Goal: Transaction & Acquisition: Obtain resource

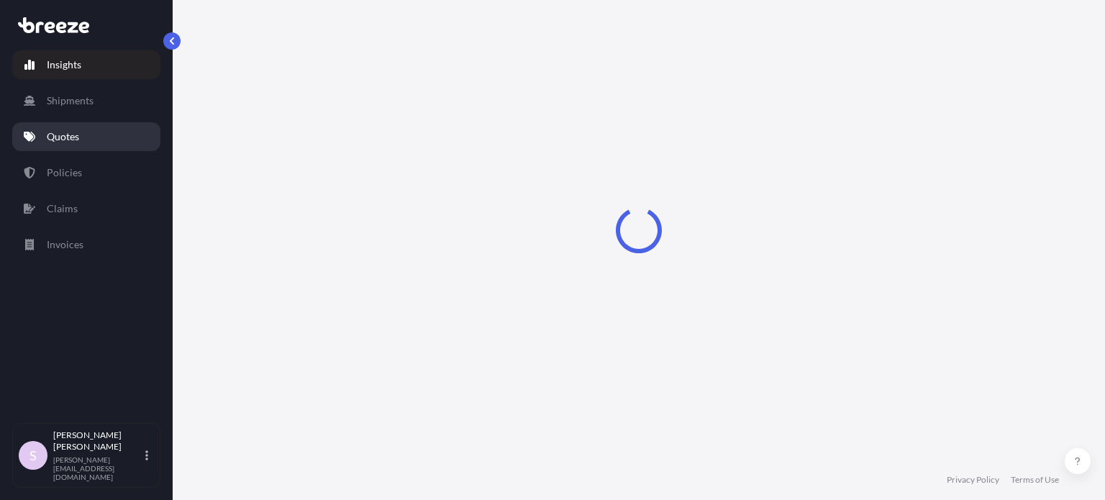
click at [90, 133] on link "Quotes" at bounding box center [86, 136] width 148 height 29
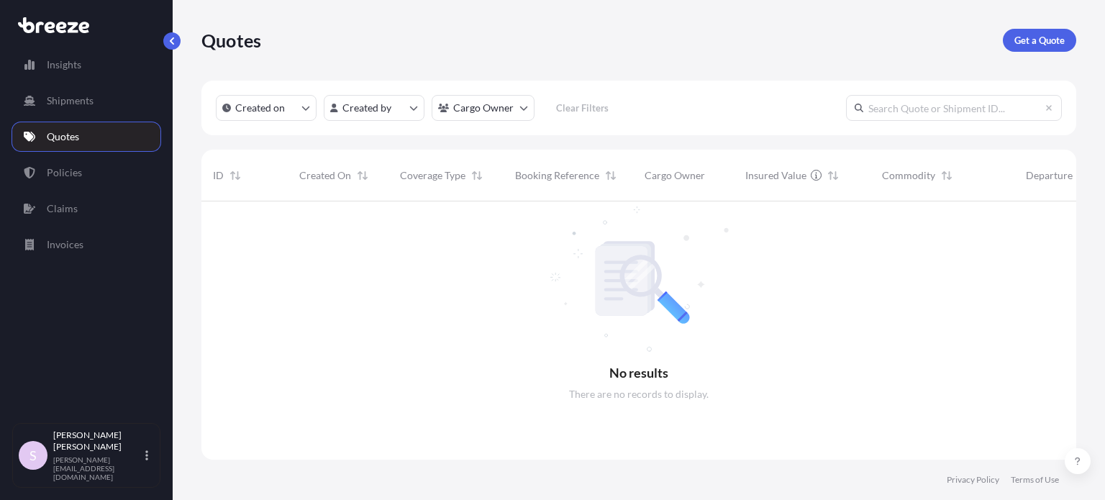
scroll to position [299, 863]
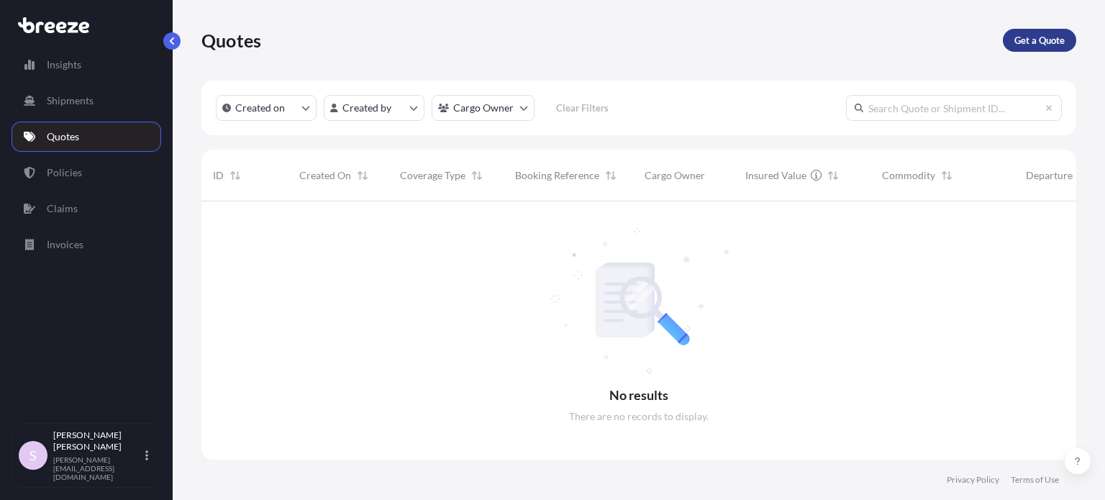
click at [1024, 45] on p "Get a Quote" at bounding box center [1039, 40] width 50 height 14
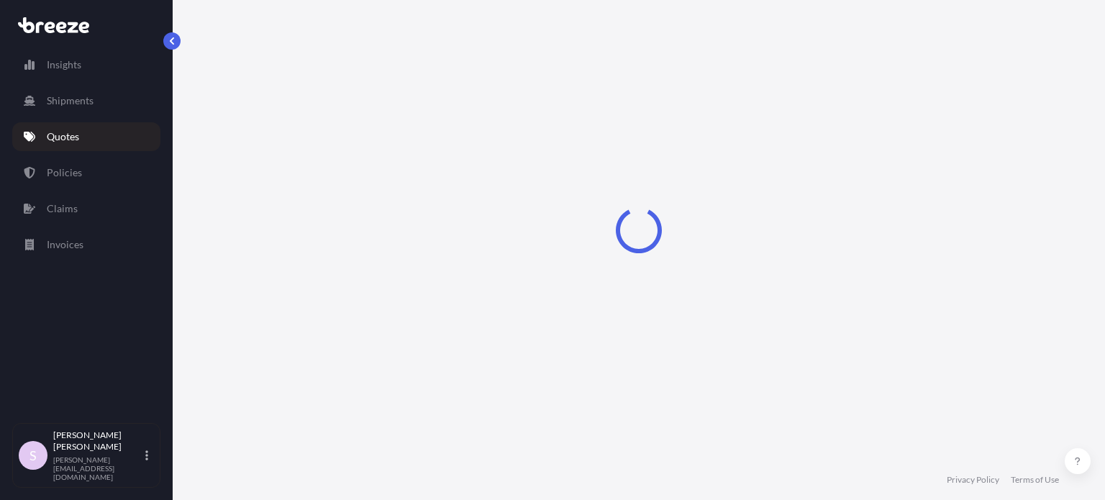
select select "Sea"
select select "1"
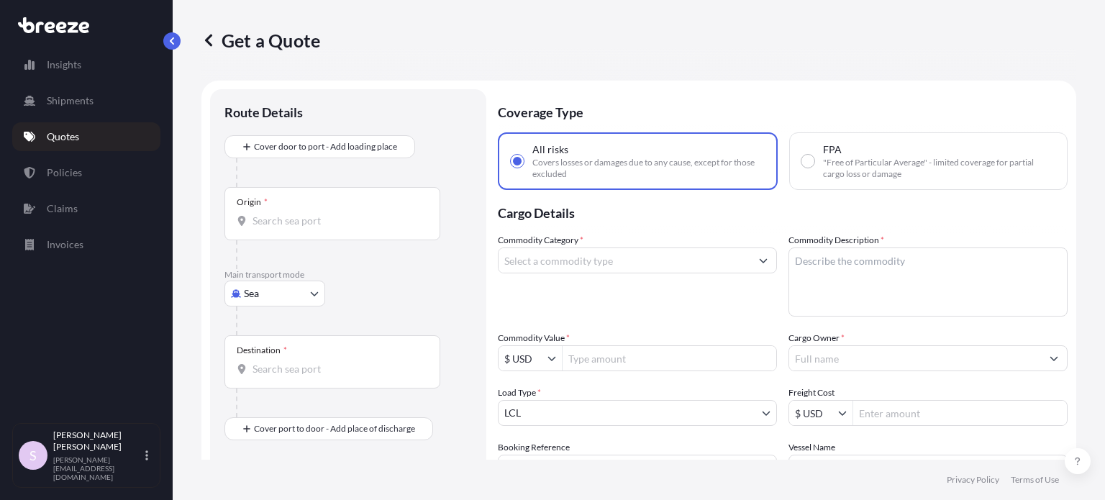
scroll to position [23, 0]
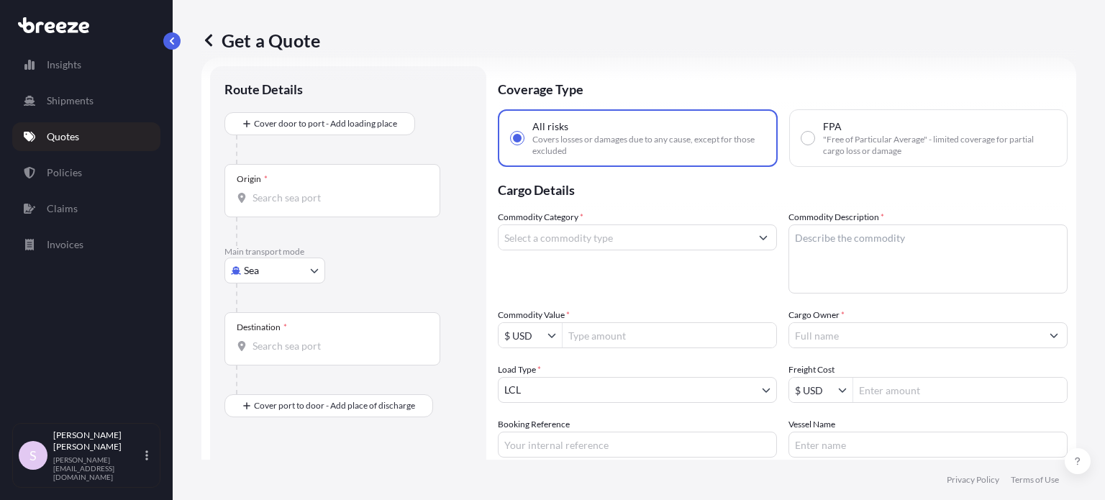
click at [853, 134] on span ""Free of Particular Average" - limited coverage for partial cargo loss or damage" at bounding box center [939, 145] width 232 height 23
click at [814, 134] on input "FPA "Free of Particular Average" - limited coverage for partial cargo loss or d…" at bounding box center [807, 138] width 13 height 13
radio input "true"
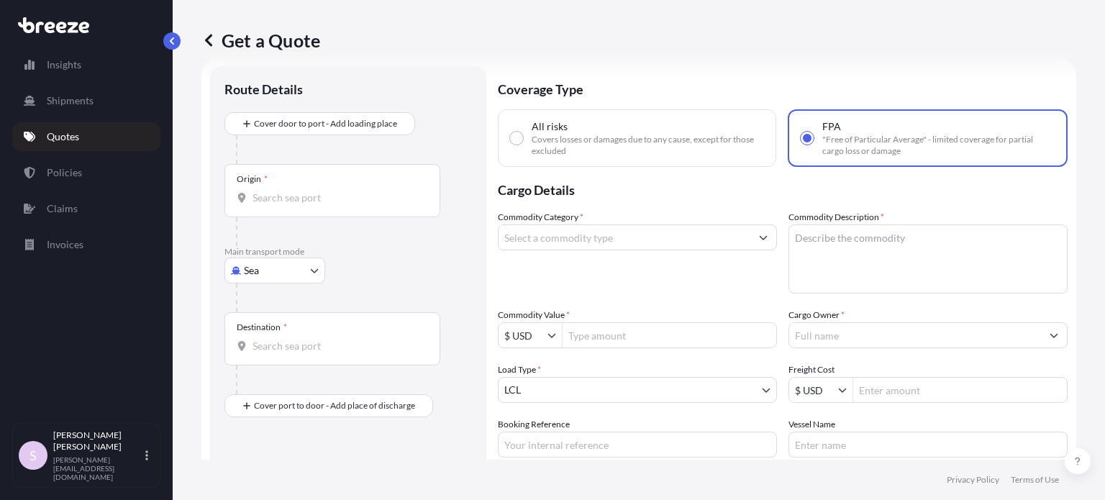
click at [589, 234] on input "Commodity Category *" at bounding box center [624, 237] width 252 height 26
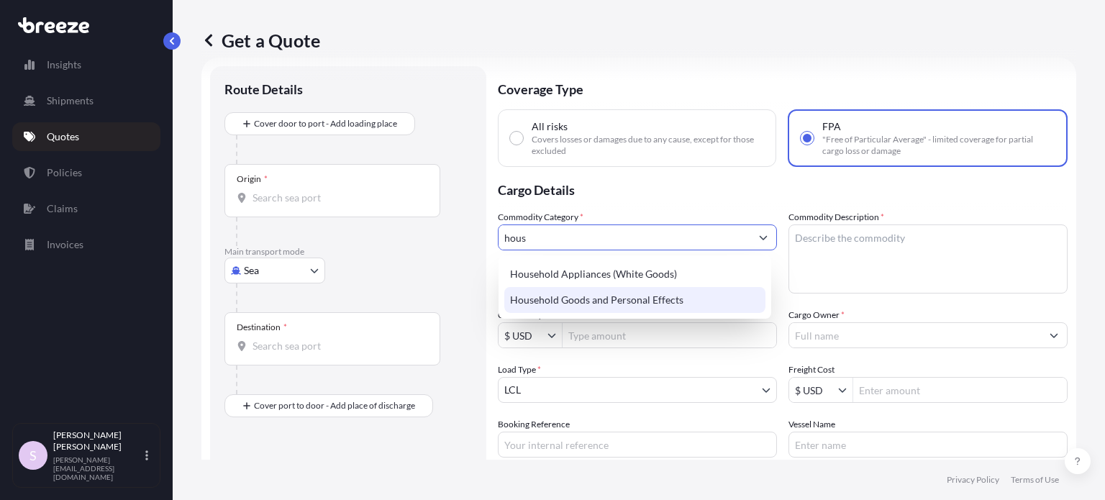
click at [585, 302] on div "Household Goods and Personal Effects" at bounding box center [634, 300] width 261 height 26
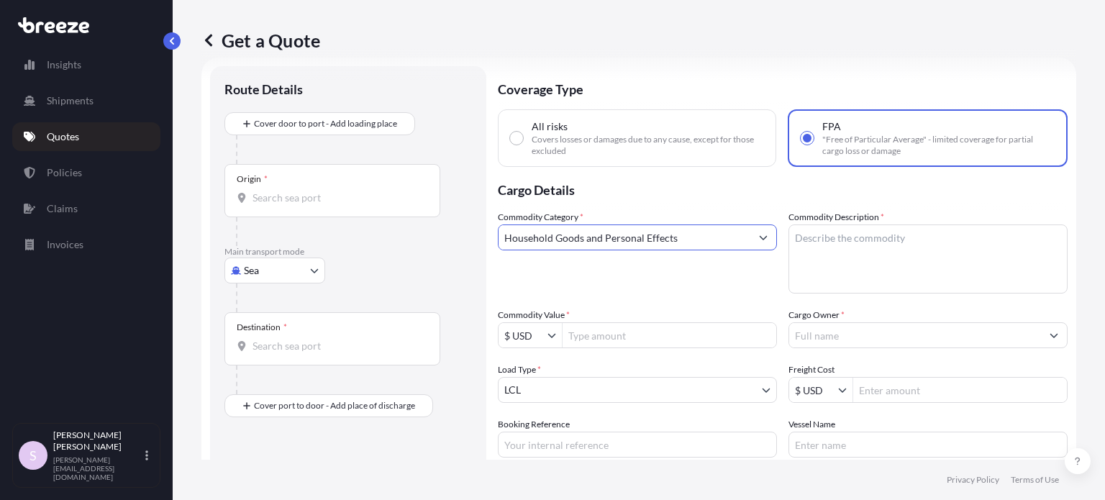
type input "Household Goods and Personal Effects"
click at [821, 260] on textarea "Commodity Description *" at bounding box center [927, 258] width 279 height 69
paste textarea "Pieces of used household goods and personal effects."
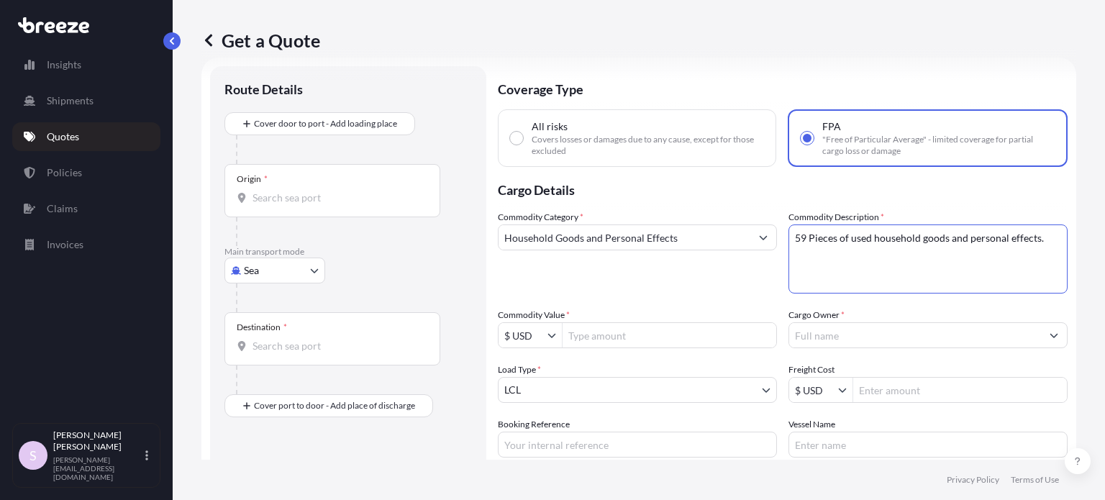
type textarea "59 Pieces of used household goods and personal effects."
click at [638, 336] on input "Commodity Value *" at bounding box center [669, 335] width 214 height 26
type input "9,420"
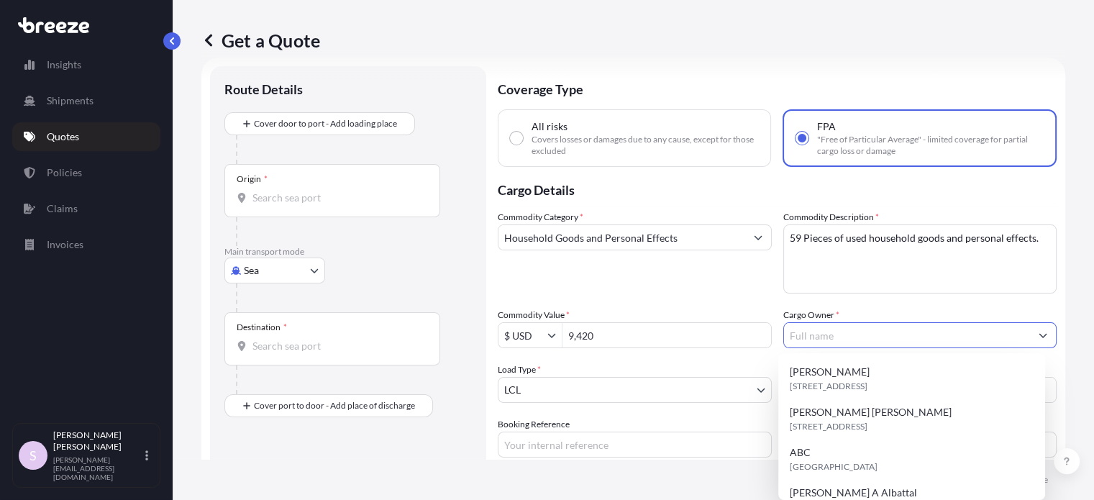
click at [806, 335] on input "Cargo Owner *" at bounding box center [907, 335] width 247 height 26
paste input "[PERSON_NAME] [PERSON_NAME]"
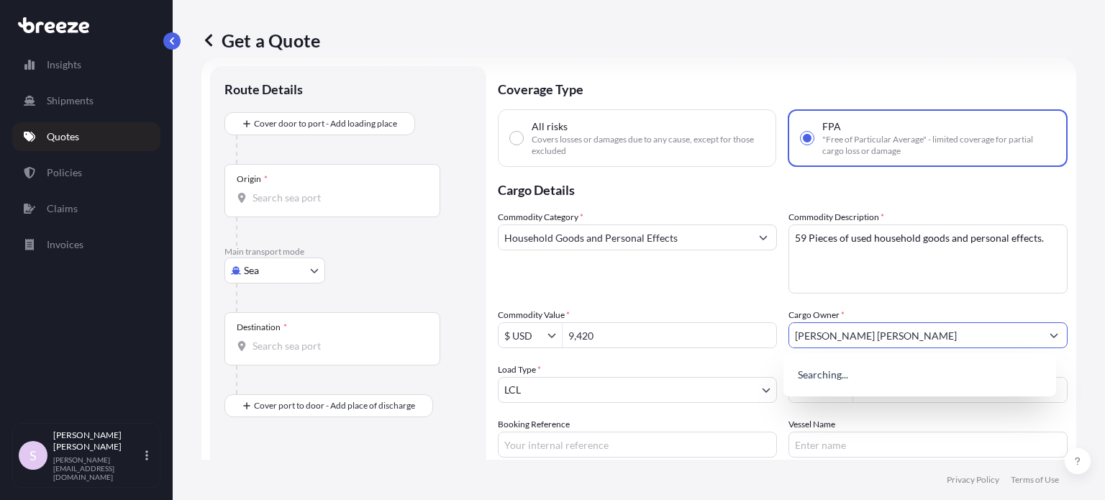
type input "[PERSON_NAME] [PERSON_NAME]"
click at [733, 277] on div "Commodity Category * Household Goods and Personal Effects" at bounding box center [637, 251] width 279 height 83
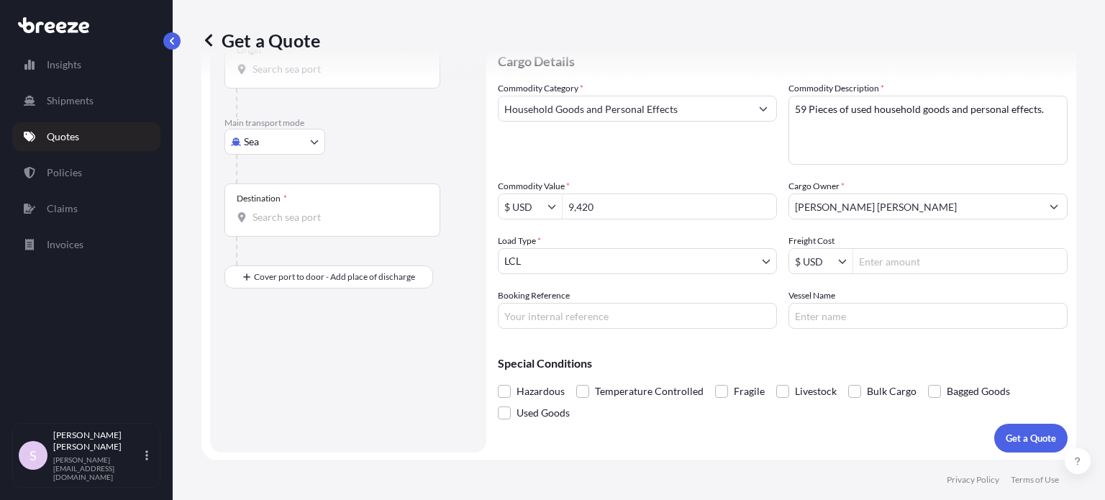
scroll to position [152, 0]
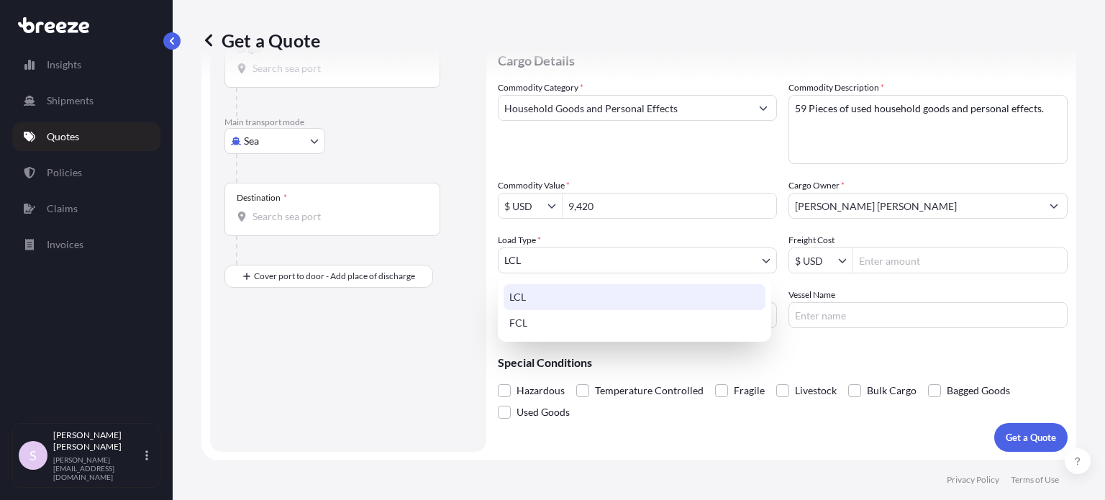
click at [593, 259] on body "15 options available. 0 options available. Insights Shipments Quotes Policies C…" at bounding box center [552, 250] width 1105 height 500
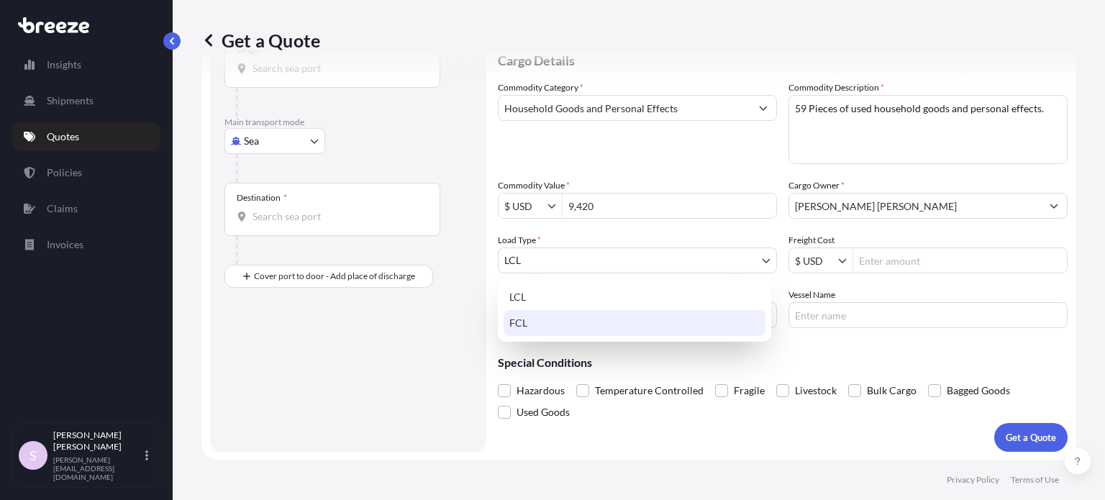
click at [578, 325] on div "FCL" at bounding box center [634, 323] width 262 height 26
select select "2"
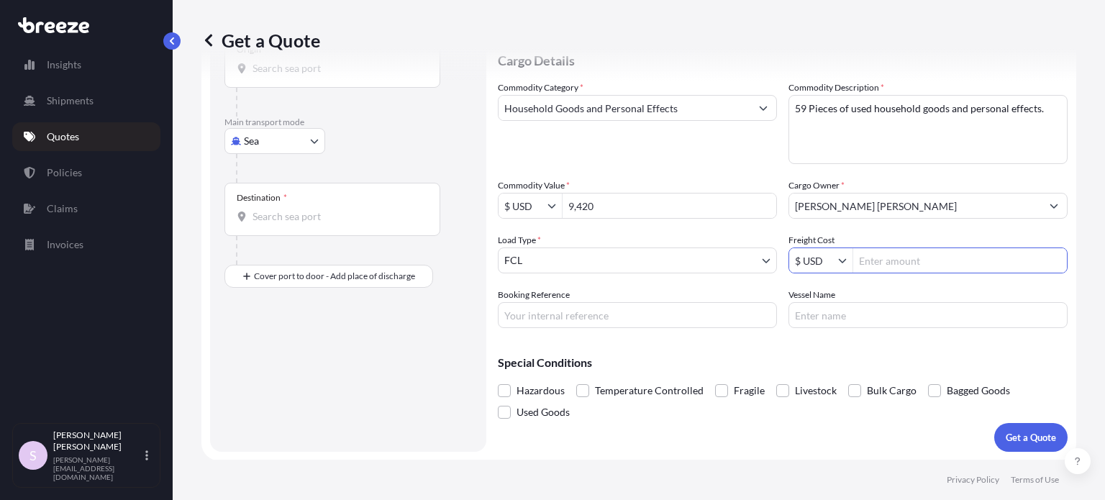
click at [880, 258] on input "Freight Cost" at bounding box center [960, 260] width 214 height 26
type input "0"
click at [699, 273] on div "Commodity Category * Household Goods and Personal Effects Commodity Description…" at bounding box center [783, 204] width 570 height 247
drag, startPoint x: 866, startPoint y: 260, endPoint x: 820, endPoint y: 264, distance: 46.2
click at [820, 264] on div "$ USD 0" at bounding box center [927, 260] width 279 height 26
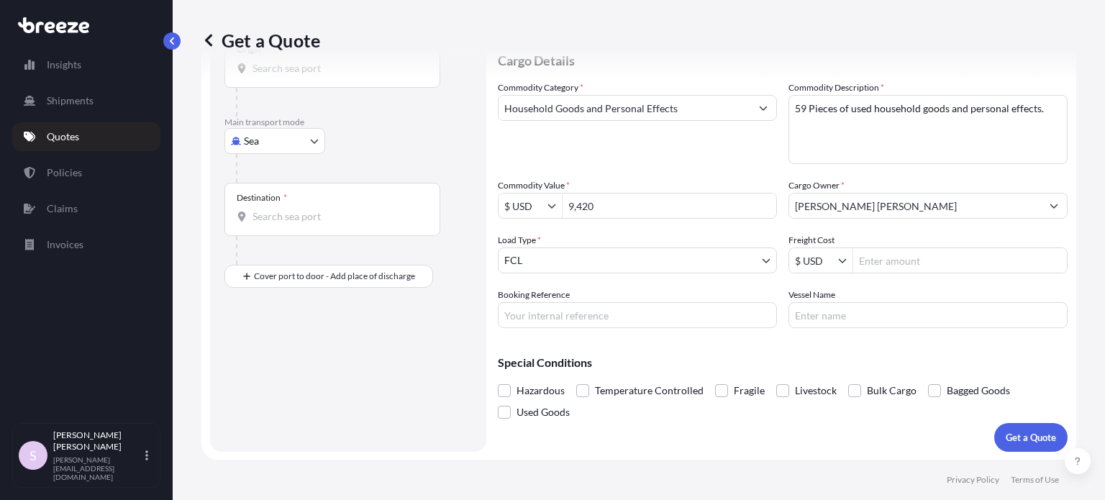
click at [726, 292] on div "Booking Reference" at bounding box center [637, 308] width 279 height 40
click at [676, 315] on input "Booking Reference" at bounding box center [637, 315] width 279 height 26
paste input "ASST255915"
paste input "NAM7969681"
type input "ASST255915 / NAM7969681"
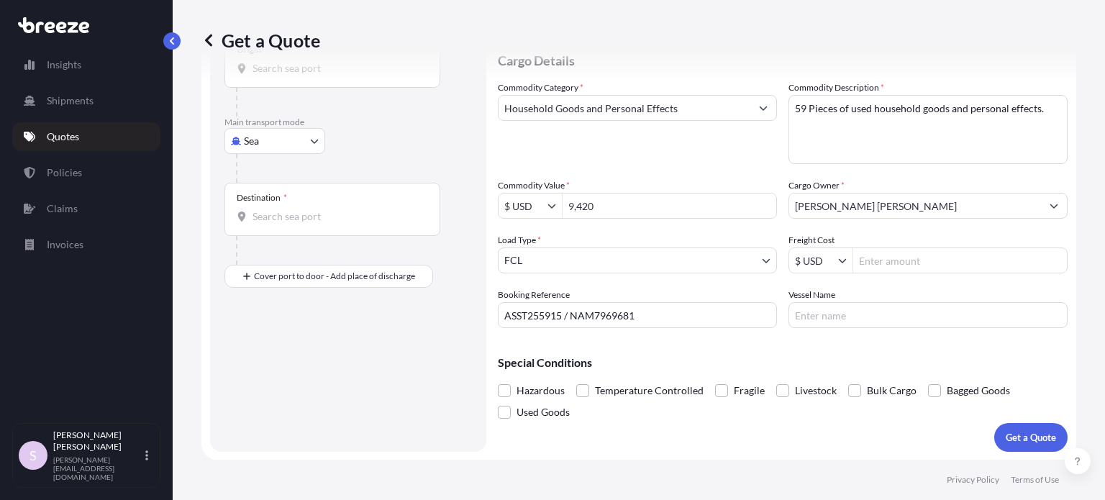
click at [738, 350] on div "Special Conditions Hazardous Temperature Controlled Fragile Livestock Bulk Carg…" at bounding box center [783, 380] width 570 height 83
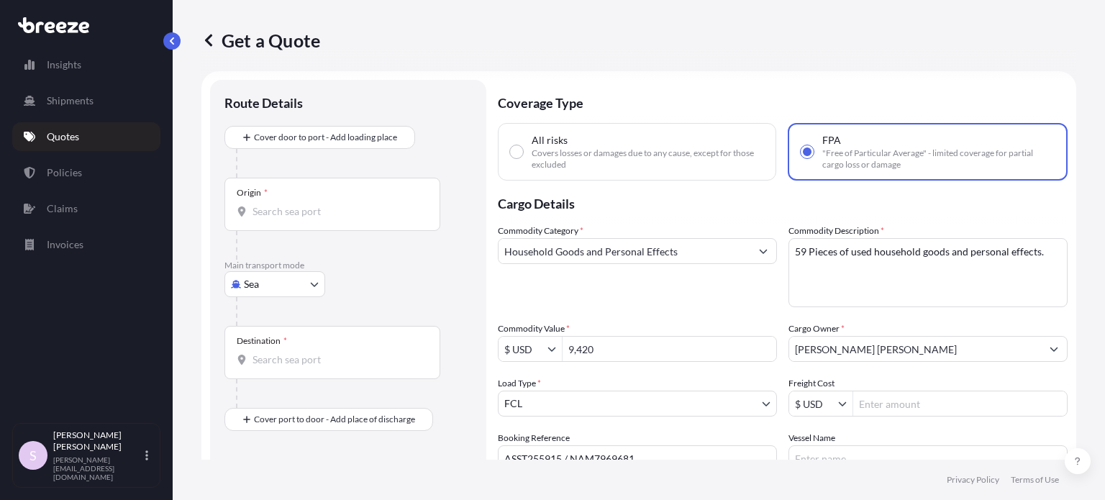
scroll to position [0, 0]
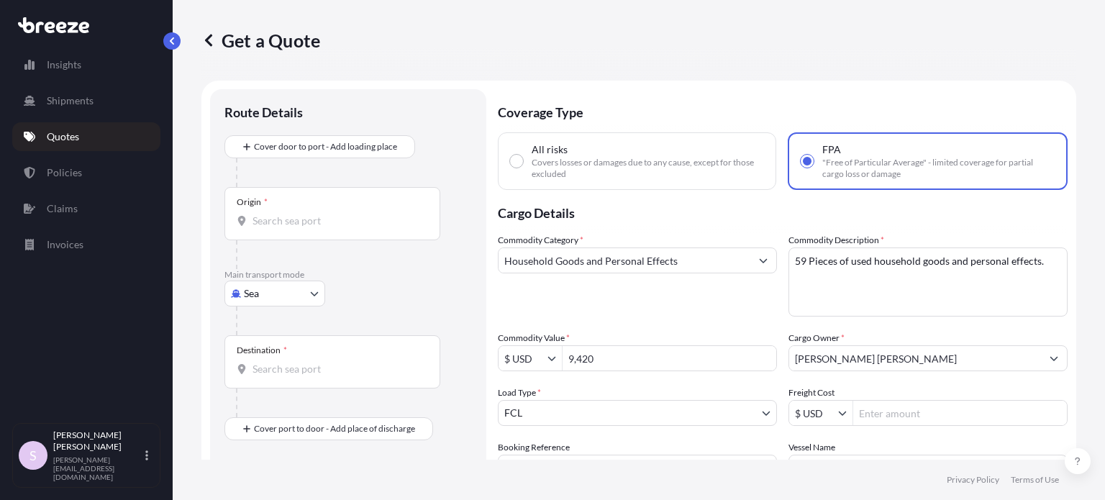
click at [310, 211] on div "Origin *" at bounding box center [332, 213] width 216 height 53
click at [310, 214] on input "Origin *" at bounding box center [337, 221] width 170 height 14
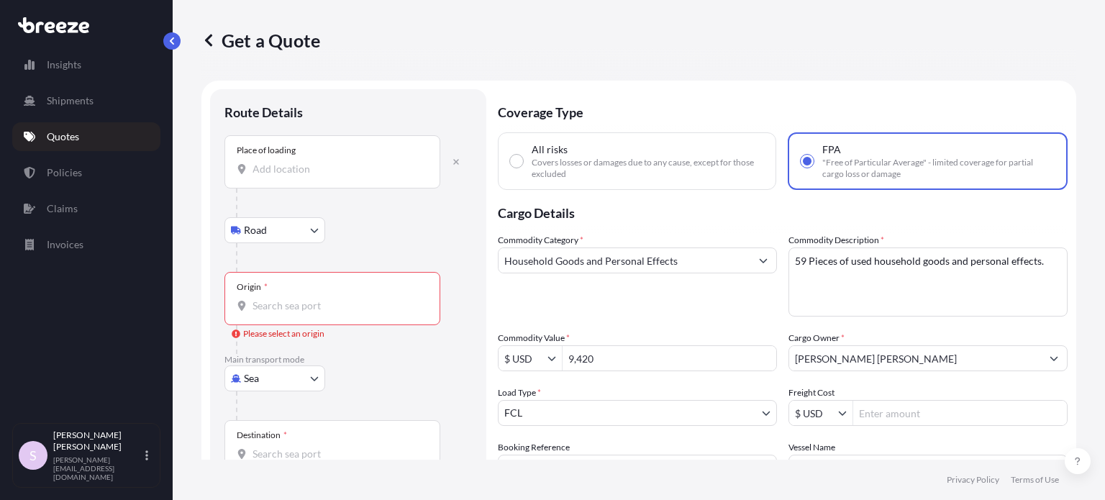
click at [280, 181] on div "Place of loading" at bounding box center [332, 161] width 216 height 53
click at [280, 176] on input "Place of loading" at bounding box center [337, 169] width 170 height 14
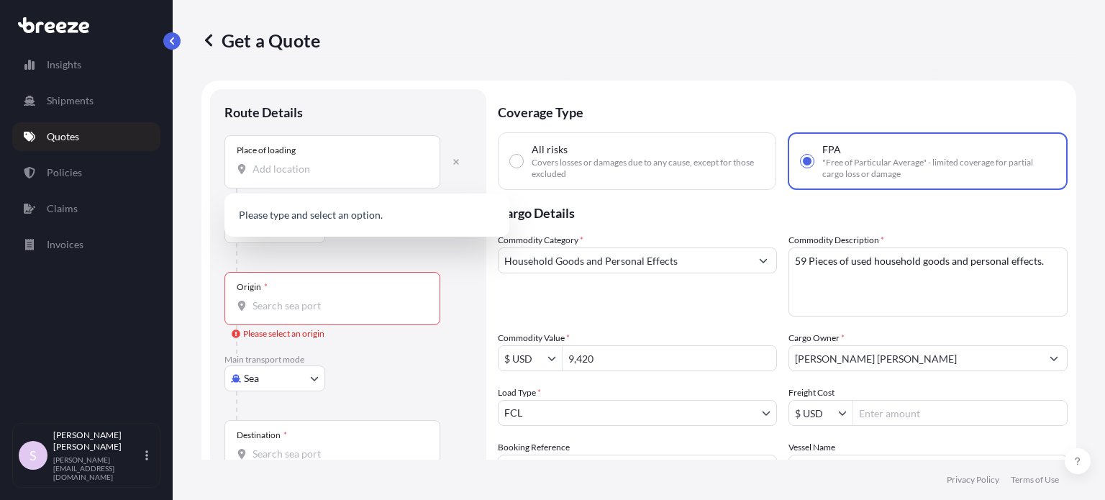
click at [278, 176] on div "Place of loading" at bounding box center [332, 161] width 216 height 53
click at [278, 176] on input "Place of loading" at bounding box center [337, 169] width 170 height 14
click at [278, 176] on div "Place of loading" at bounding box center [332, 161] width 216 height 53
click at [278, 176] on input "Place of loading" at bounding box center [337, 169] width 170 height 14
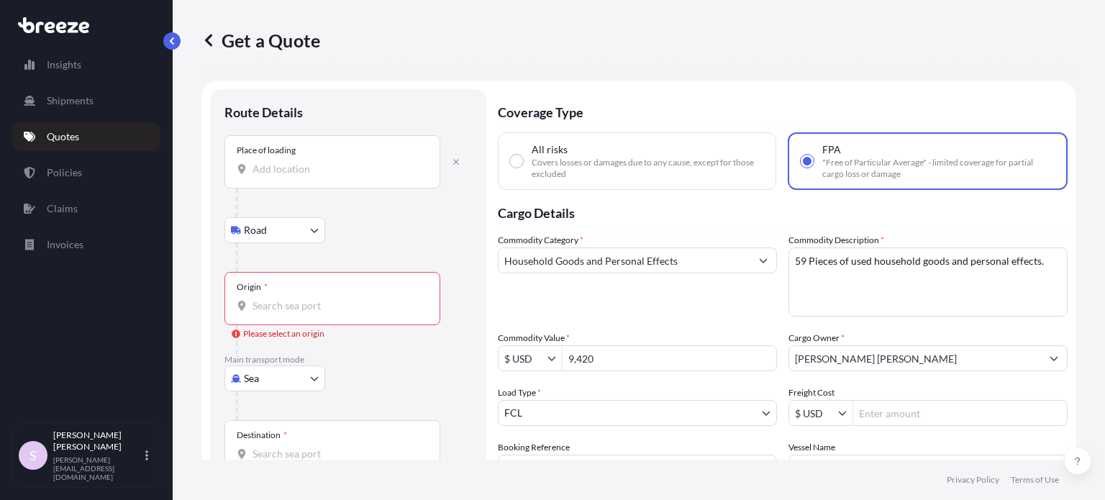
click at [278, 176] on div "Place of loading" at bounding box center [332, 161] width 216 height 53
click at [278, 176] on input "Place of loading" at bounding box center [337, 169] width 170 height 14
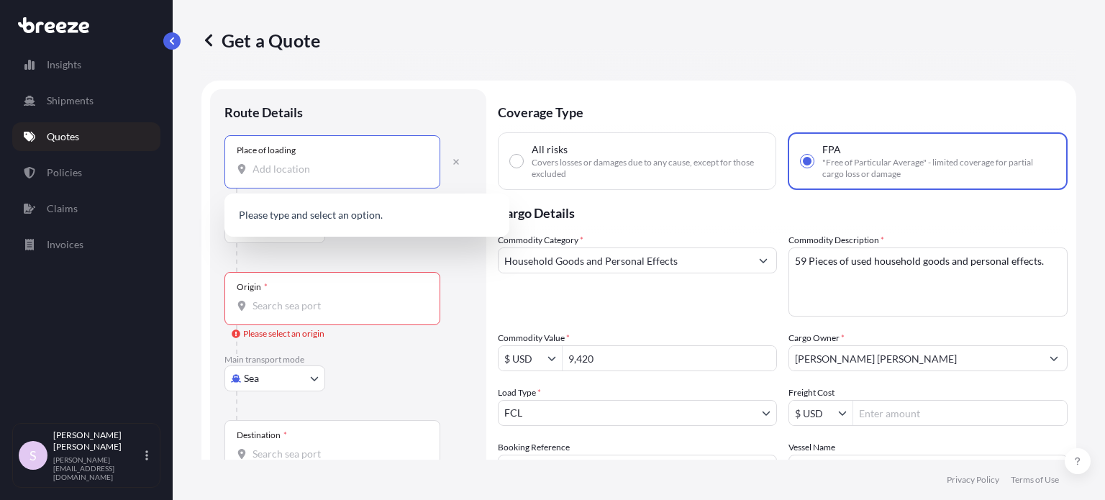
paste input "Chicago"
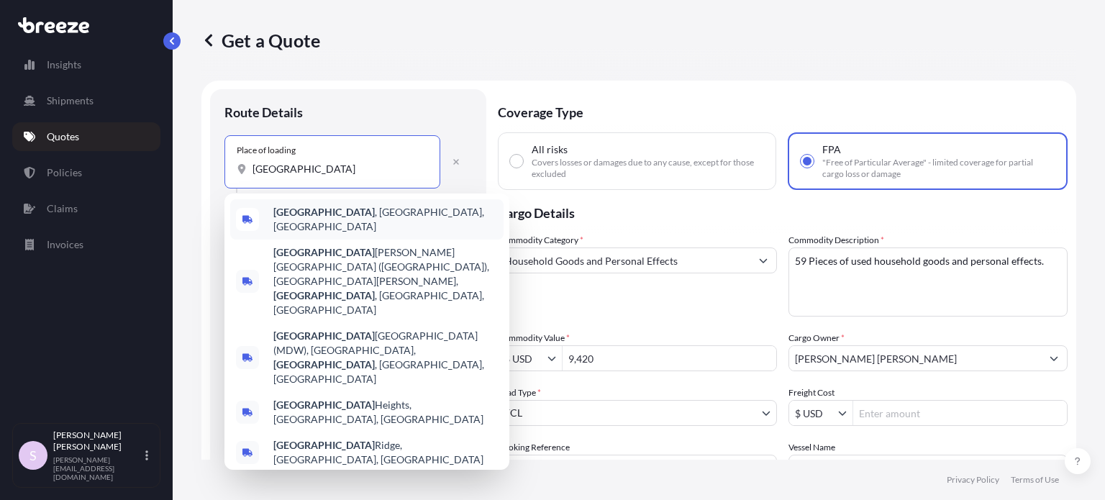
click at [325, 215] on span "Chicago , IL, USA" at bounding box center [385, 219] width 224 height 29
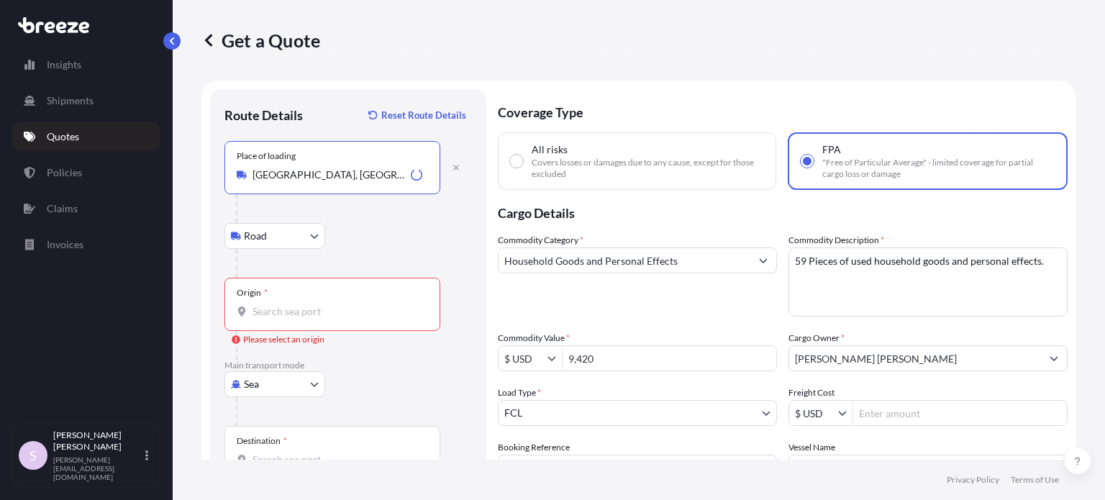
type input "[GEOGRAPHIC_DATA], [GEOGRAPHIC_DATA], [GEOGRAPHIC_DATA]"
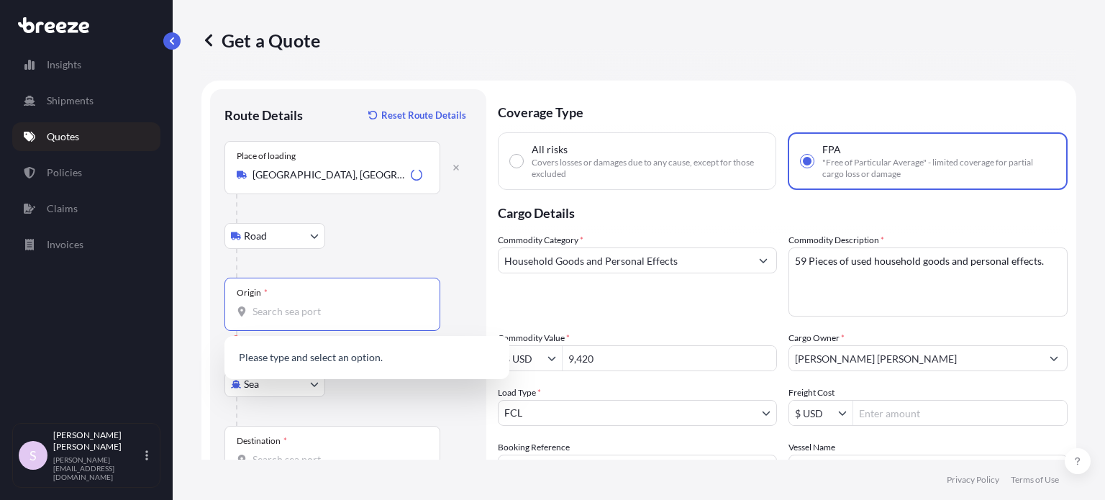
click at [299, 311] on input "Origin * Please select an origin" at bounding box center [337, 311] width 170 height 14
click at [263, 308] on input "Origin * Please select an origin" at bounding box center [337, 311] width 170 height 14
paste input "Norfolk"
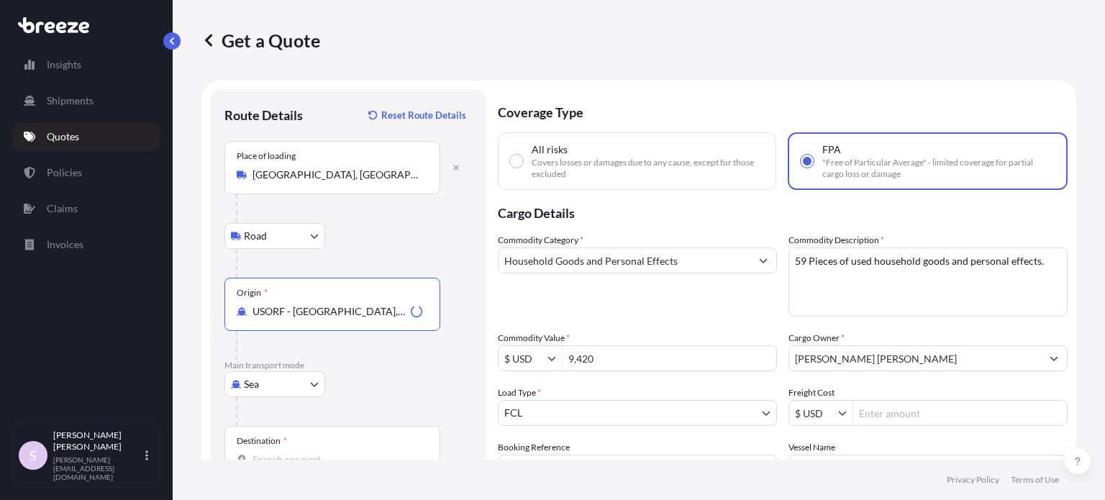
type input "USORF - [GEOGRAPHIC_DATA], [GEOGRAPHIC_DATA]"
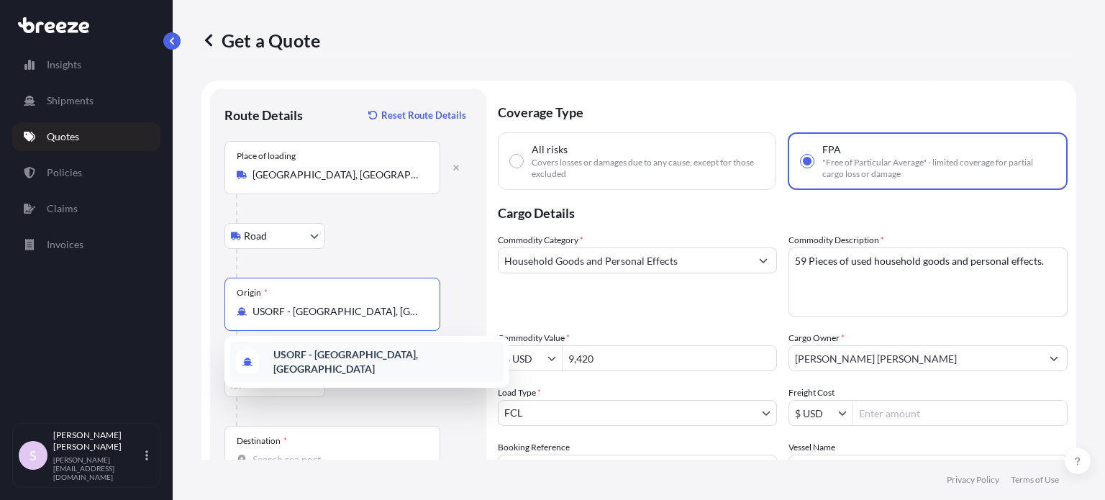
click at [464, 273] on div at bounding box center [354, 263] width 236 height 29
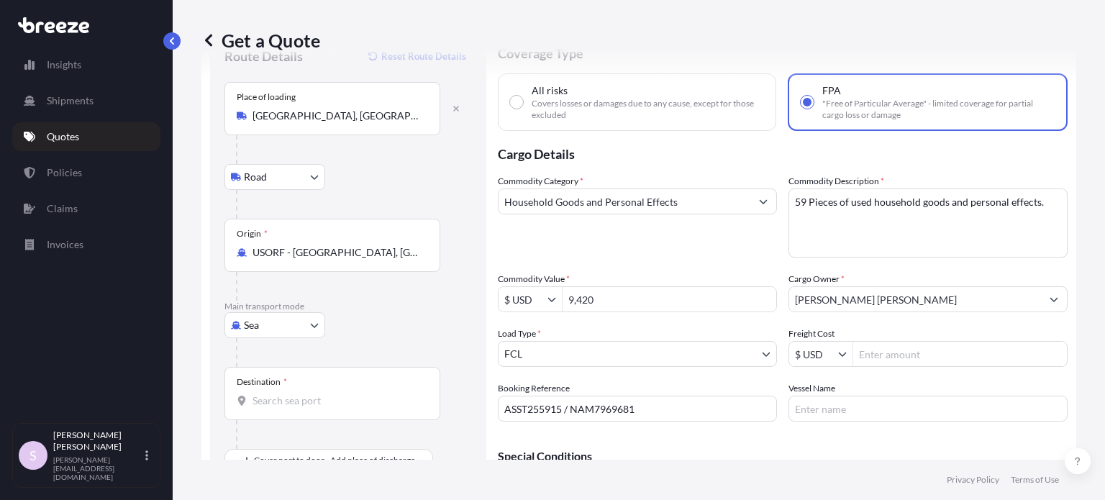
scroll to position [144, 0]
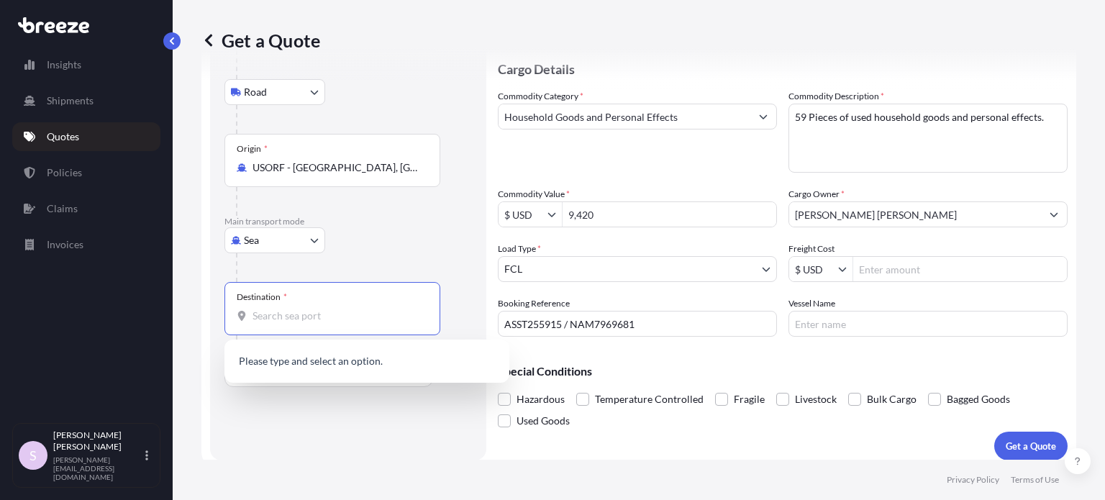
click at [314, 316] on input "Destination *" at bounding box center [337, 316] width 170 height 14
paste input "Sheva"
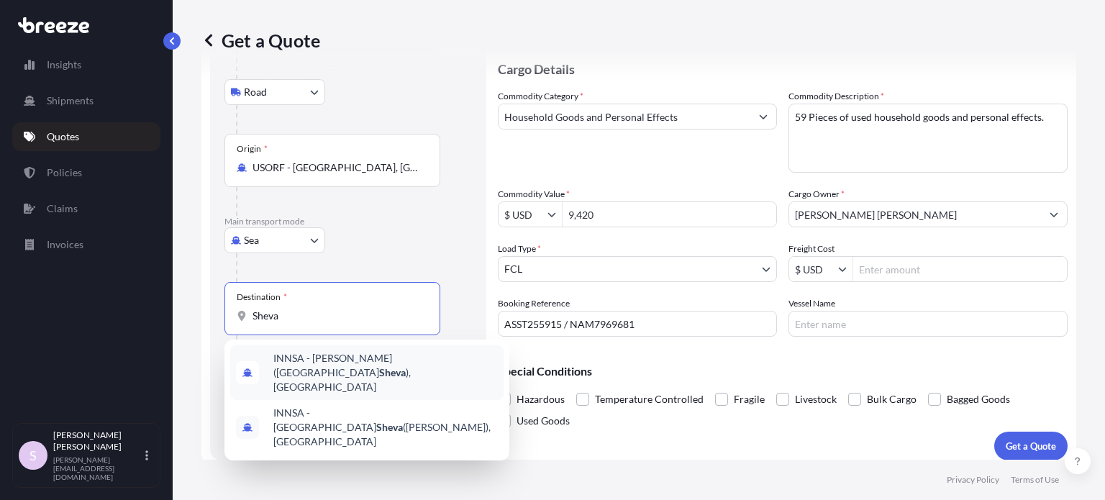
click at [355, 361] on span "INNSA - Jawaharlal Nehru (Nhava Sheva ), India" at bounding box center [385, 372] width 224 height 43
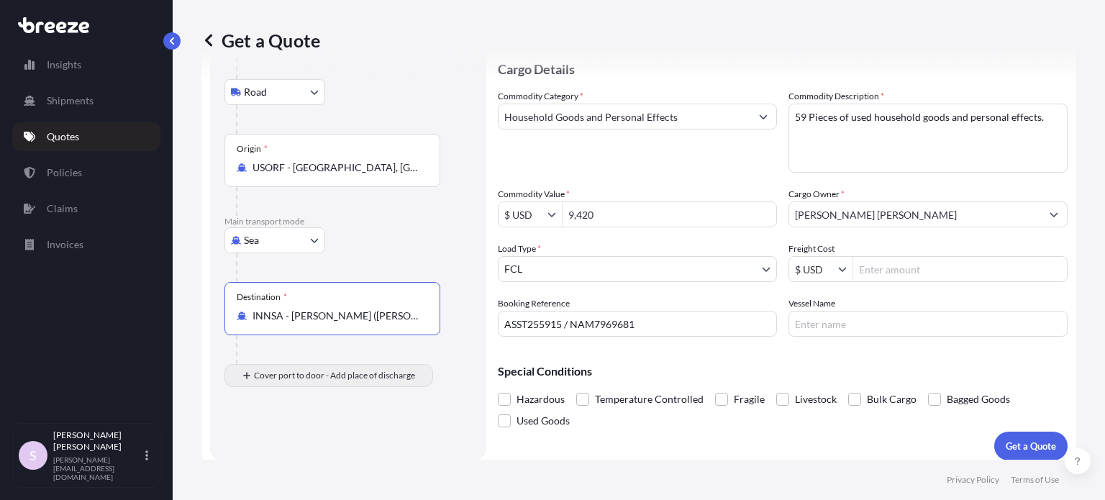
type input "INNSA - [PERSON_NAME] ([PERSON_NAME]), [GEOGRAPHIC_DATA]"
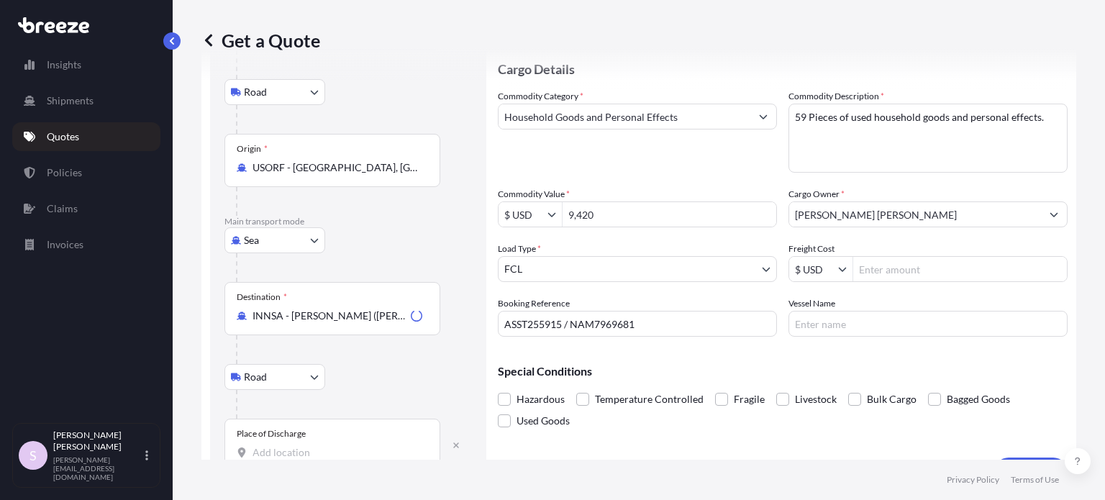
click at [291, 454] on input "Place of Discharge" at bounding box center [337, 452] width 170 height 14
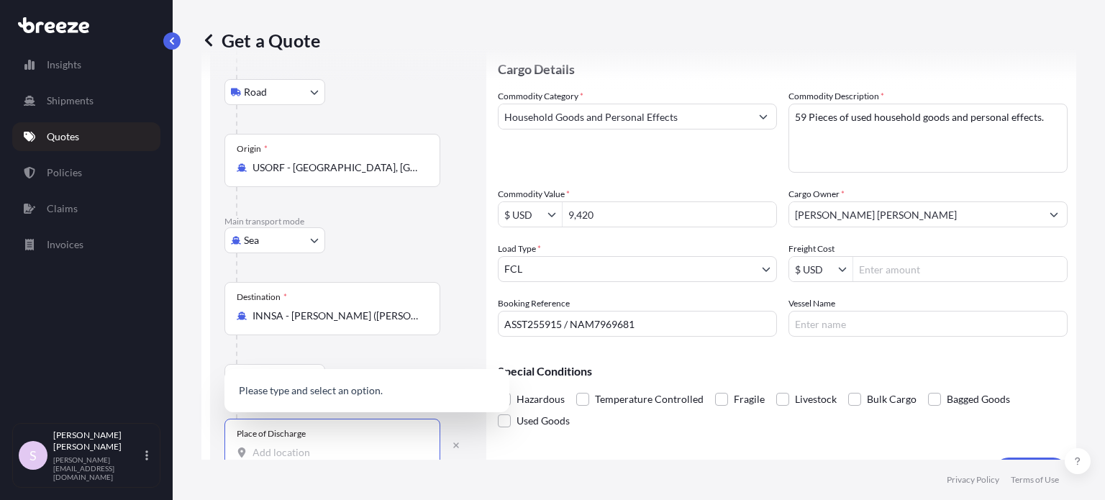
paste input "Bangalore, India"
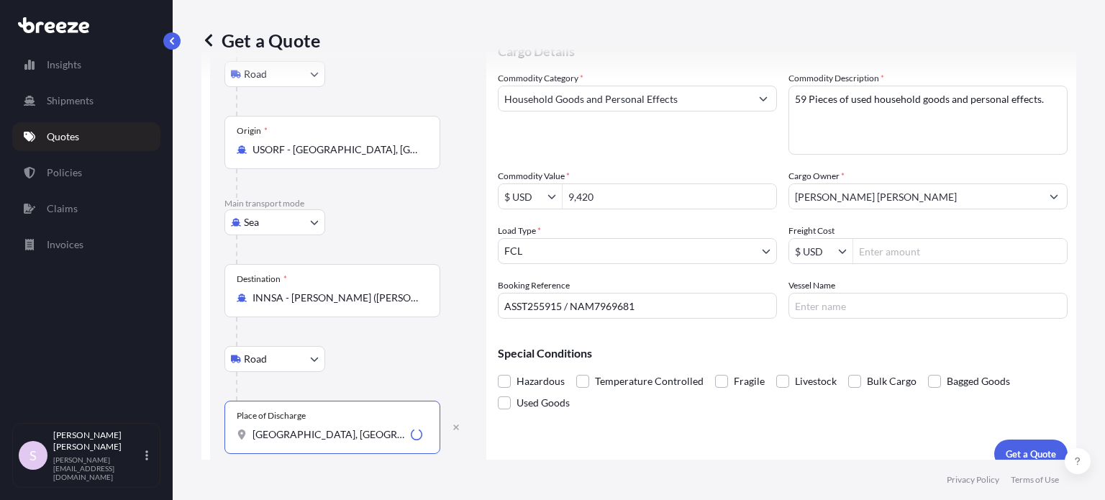
scroll to position [178, 0]
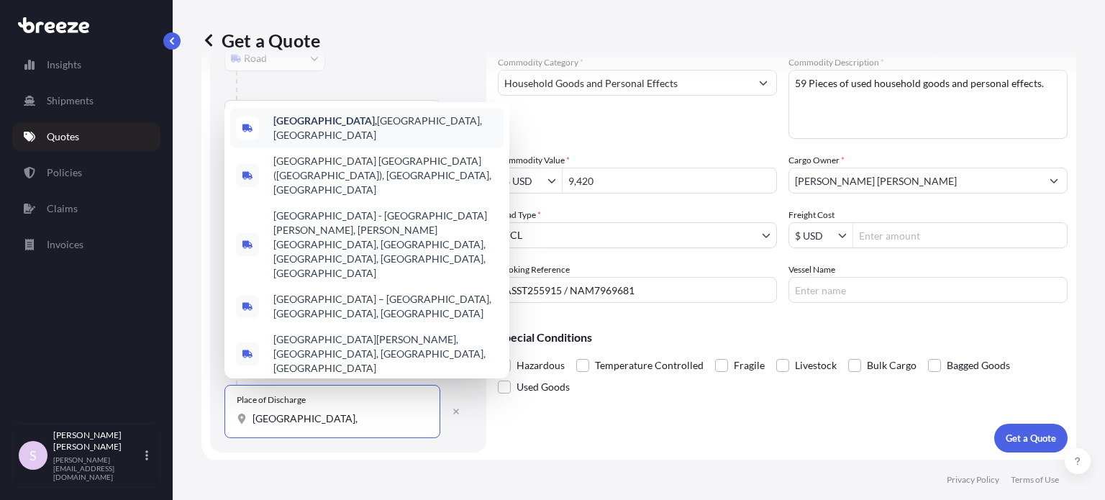
click at [363, 142] on span "Bangalore, Karnataka, India" at bounding box center [385, 128] width 224 height 29
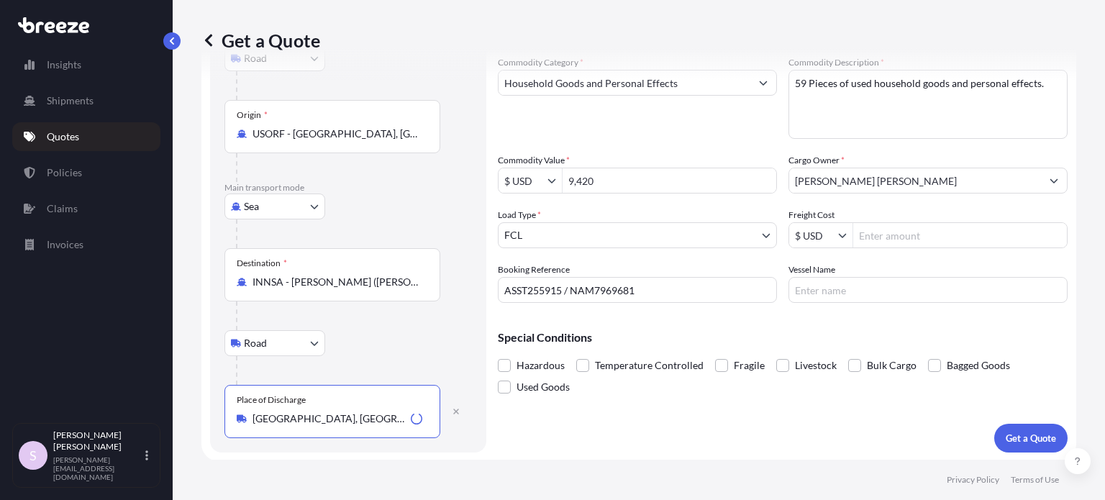
type input "Bangalore, Karnataka, India"
click at [408, 343] on div "Road Road Rail" at bounding box center [347, 343] width 247 height 26
click at [280, 336] on body "5 options available. 4 options available. 0 options available. 5 options availa…" at bounding box center [552, 250] width 1105 height 500
click at [300, 340] on body "Insights Shipments Quotes Policies Claims Invoices S Sam Suren sam@air7seas.us …" at bounding box center [552, 250] width 1105 height 500
click at [296, 402] on div "Rail" at bounding box center [274, 405] width 89 height 26
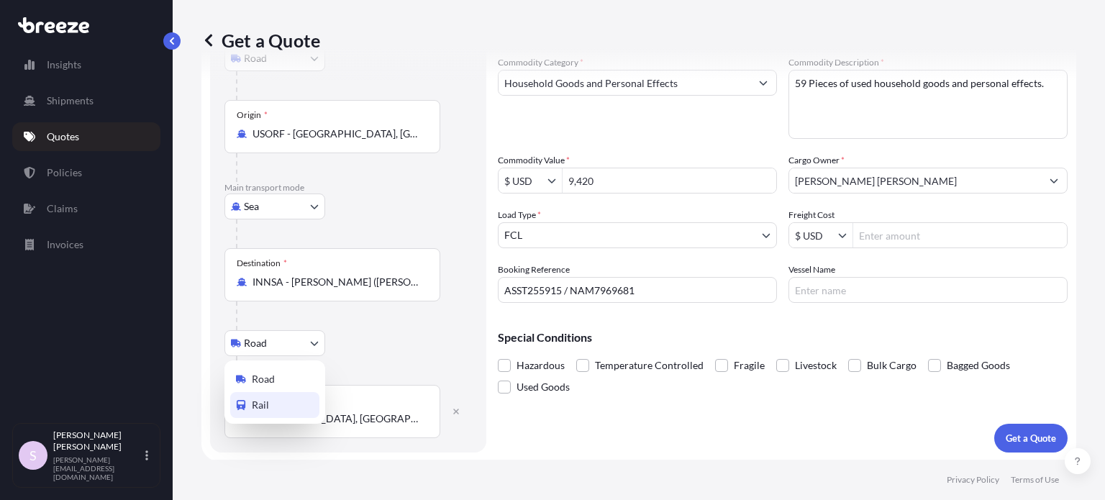
select select "Rail"
click at [440, 335] on div "Rail Road Rail" at bounding box center [347, 343] width 247 height 26
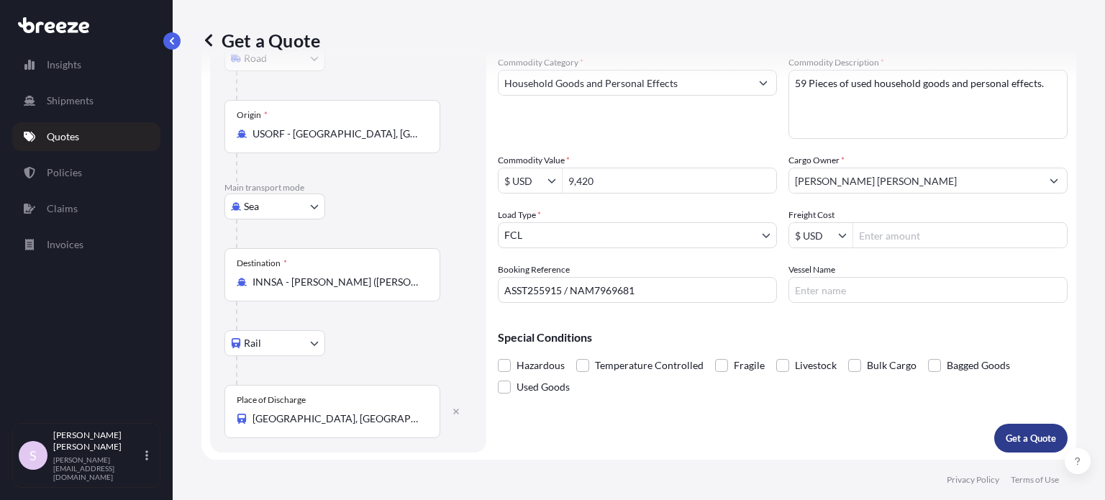
click at [1018, 442] on p "Get a Quote" at bounding box center [1030, 438] width 50 height 14
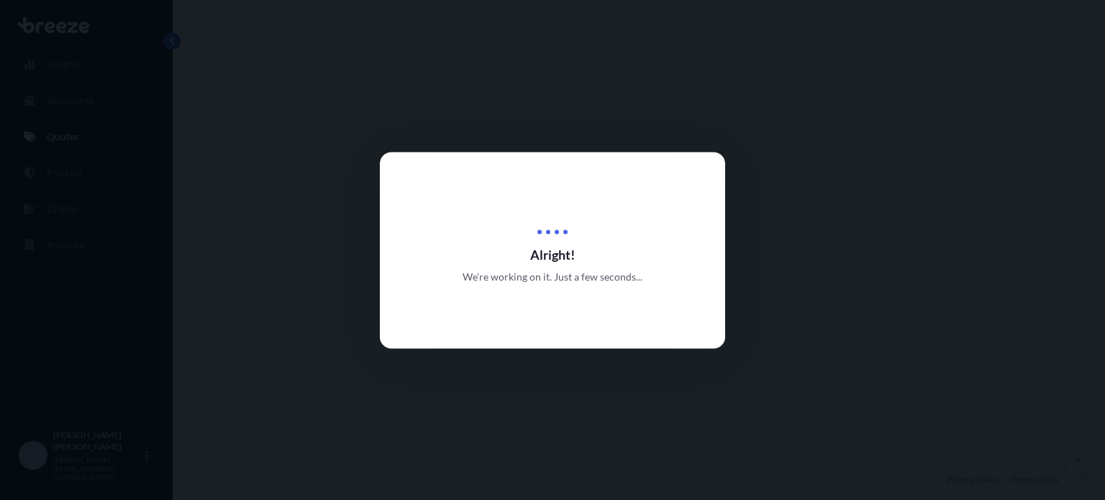
select select "Road"
select select "Sea"
select select "Rail"
select select "2"
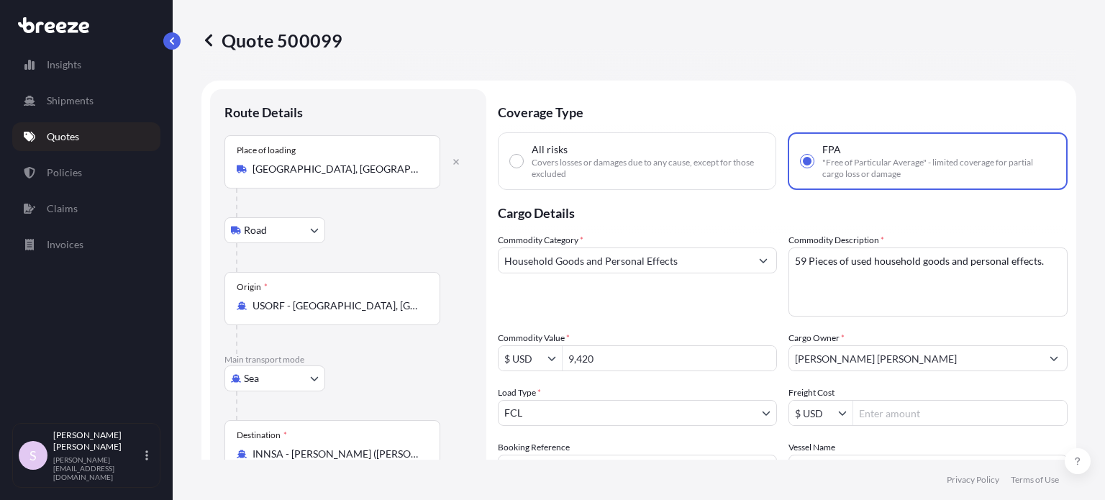
click at [319, 37] on p "Quote 500099" at bounding box center [271, 40] width 141 height 23
copy p "500099"
copy p "Quote 500099"
drag, startPoint x: 227, startPoint y: 39, endPoint x: 337, endPoint y: 47, distance: 110.3
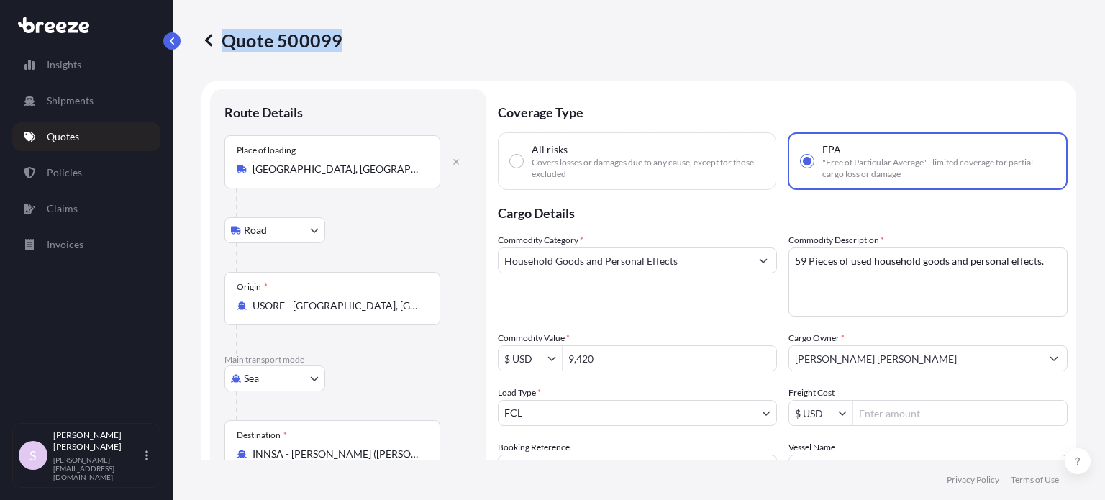
click at [337, 47] on p "Quote 500099" at bounding box center [271, 40] width 141 height 23
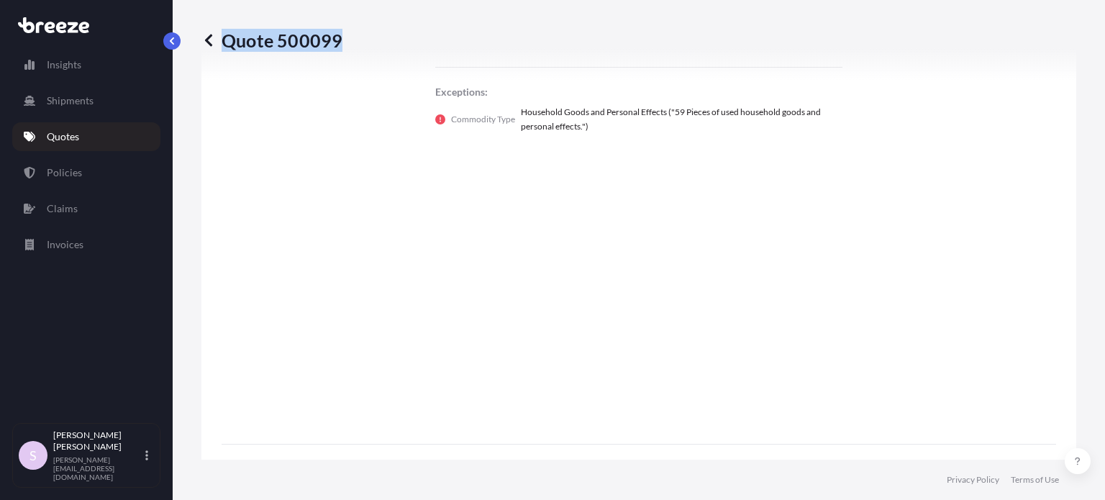
scroll to position [1055, 0]
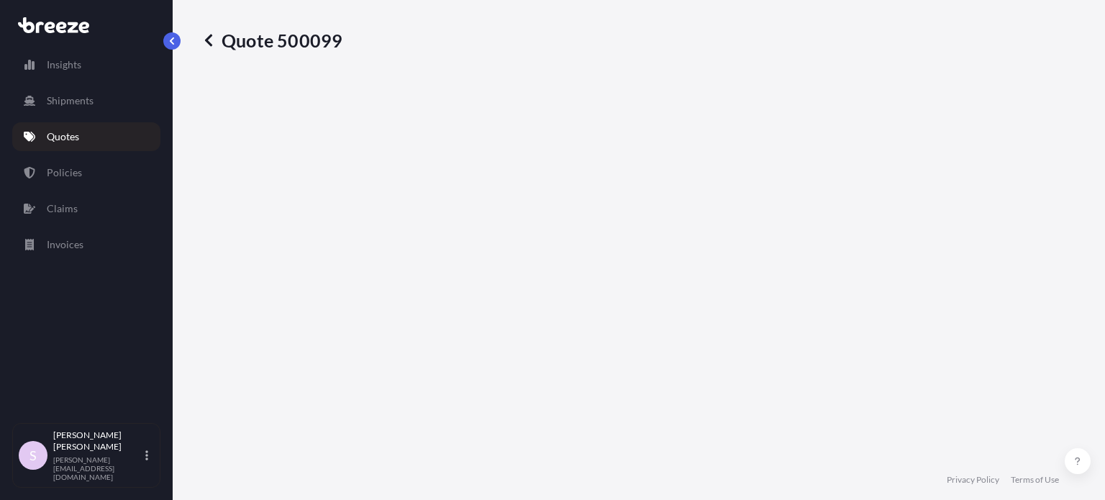
select select "Road"
select select "Sea"
select select "Rail"
select select "2"
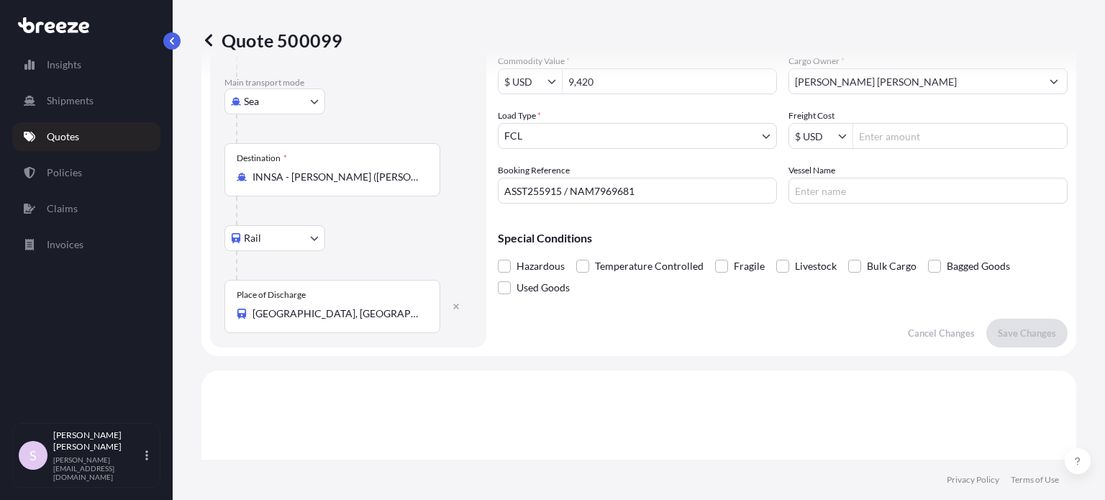
scroll to position [142, 0]
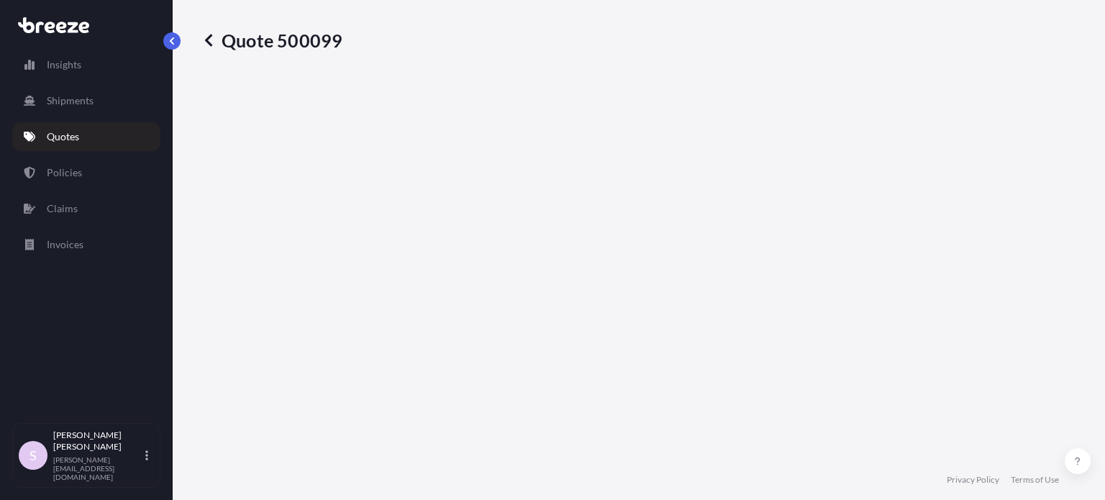
select select "Road"
select select "Sea"
select select "Rail"
select select "2"
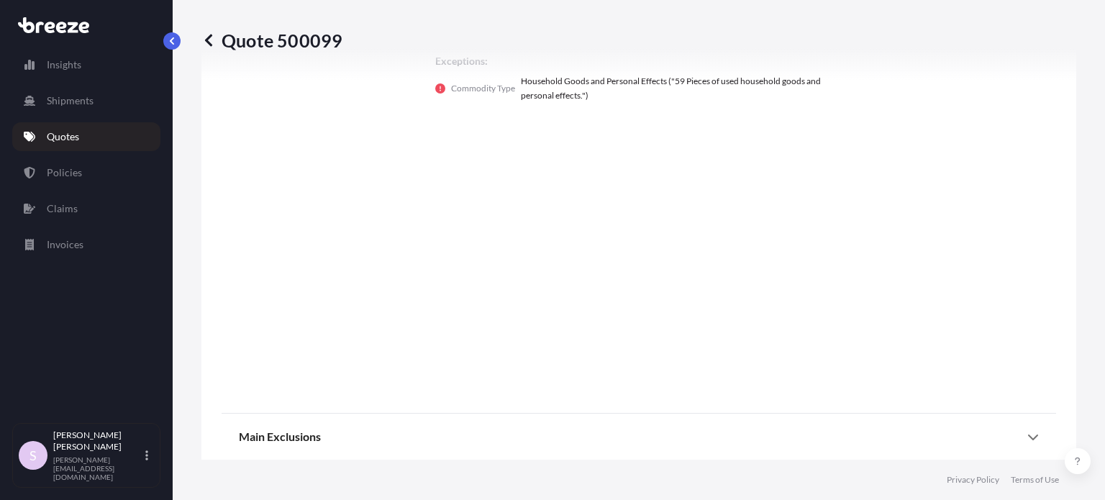
scroll to position [1055, 0]
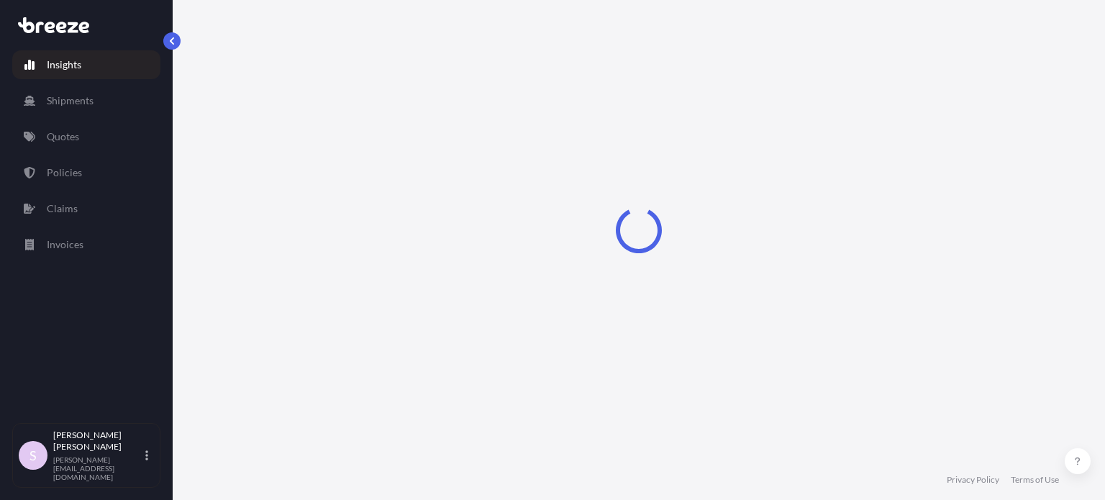
select select "2025"
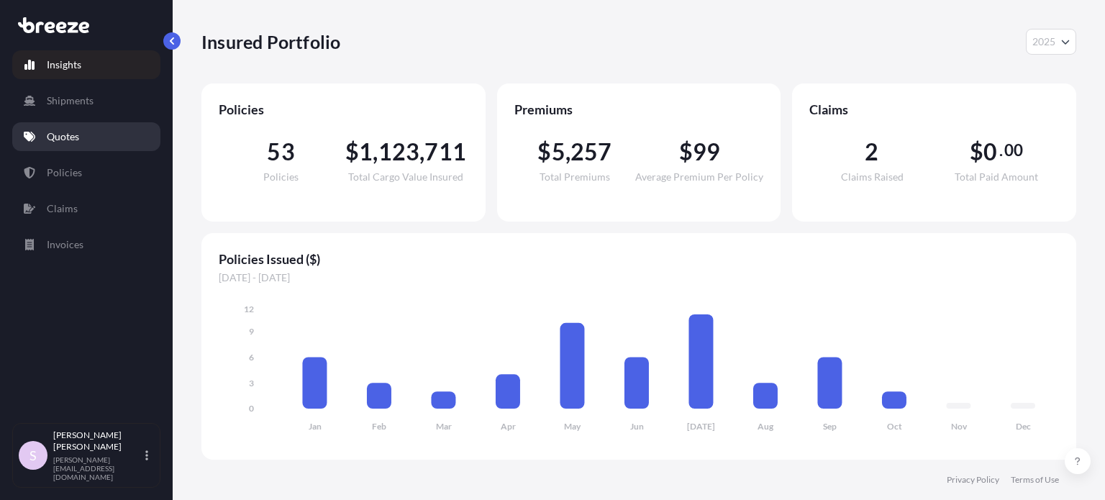
click at [83, 134] on link "Quotes" at bounding box center [86, 136] width 148 height 29
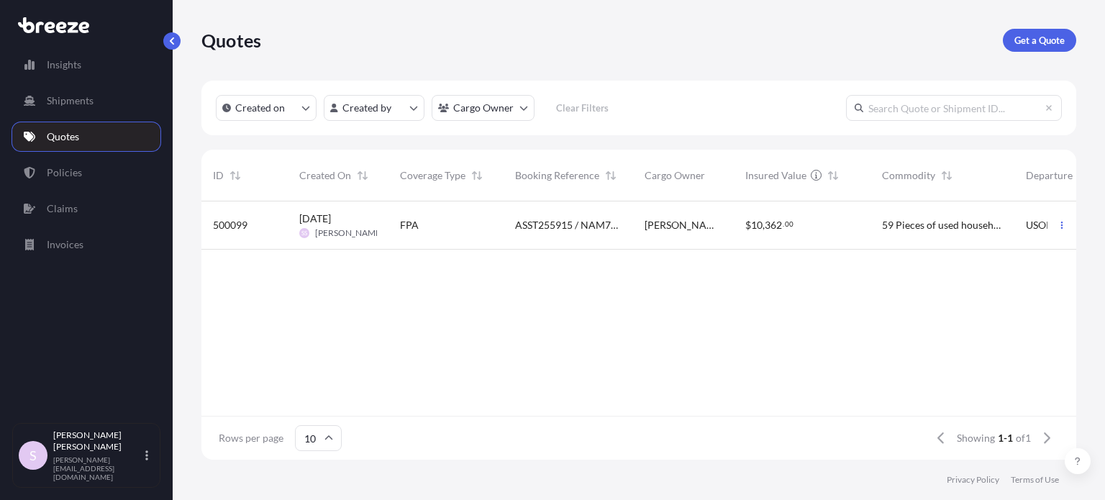
scroll to position [12, 12]
click at [921, 88] on div "Created on Created by Cargo Owner Clear Filters" at bounding box center [638, 108] width 875 height 55
click at [920, 103] on input "text" at bounding box center [954, 108] width 216 height 26
paste input "500099"
type input "500099"
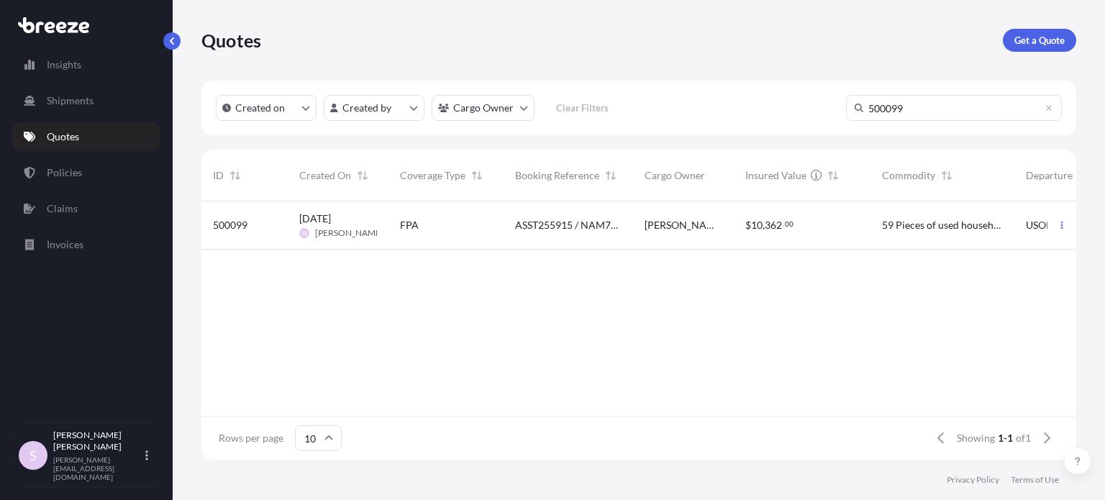
click at [580, 232] on span "ASST255915 / NAM7969681" at bounding box center [568, 225] width 106 height 14
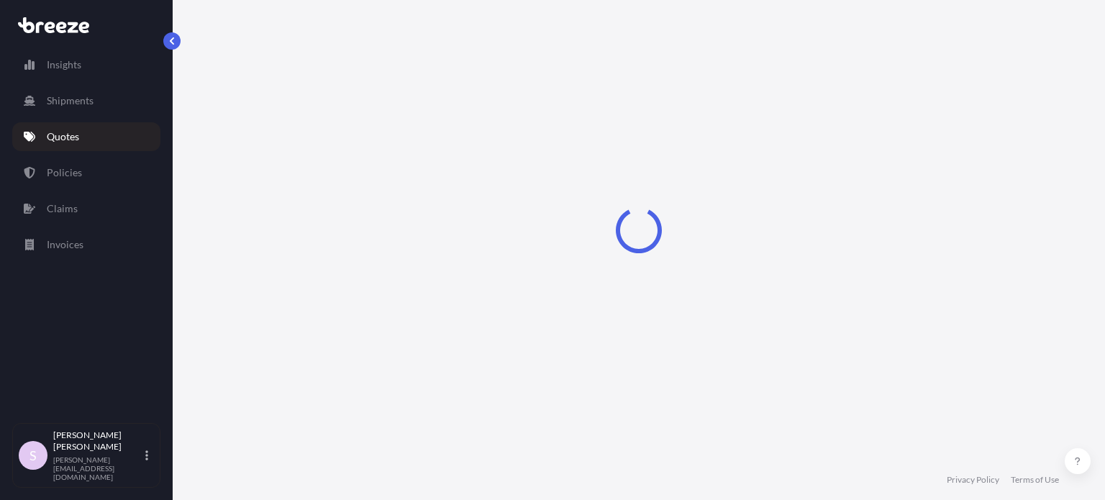
select select "Road"
select select "Sea"
select select "Rail"
select select "2"
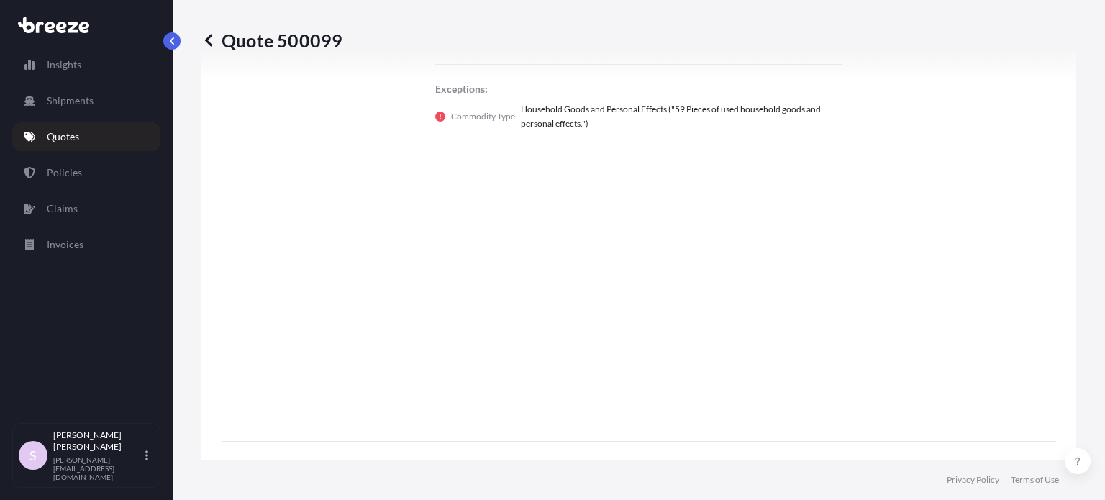
scroll to position [506, 0]
